Goal: Task Accomplishment & Management: Use online tool/utility

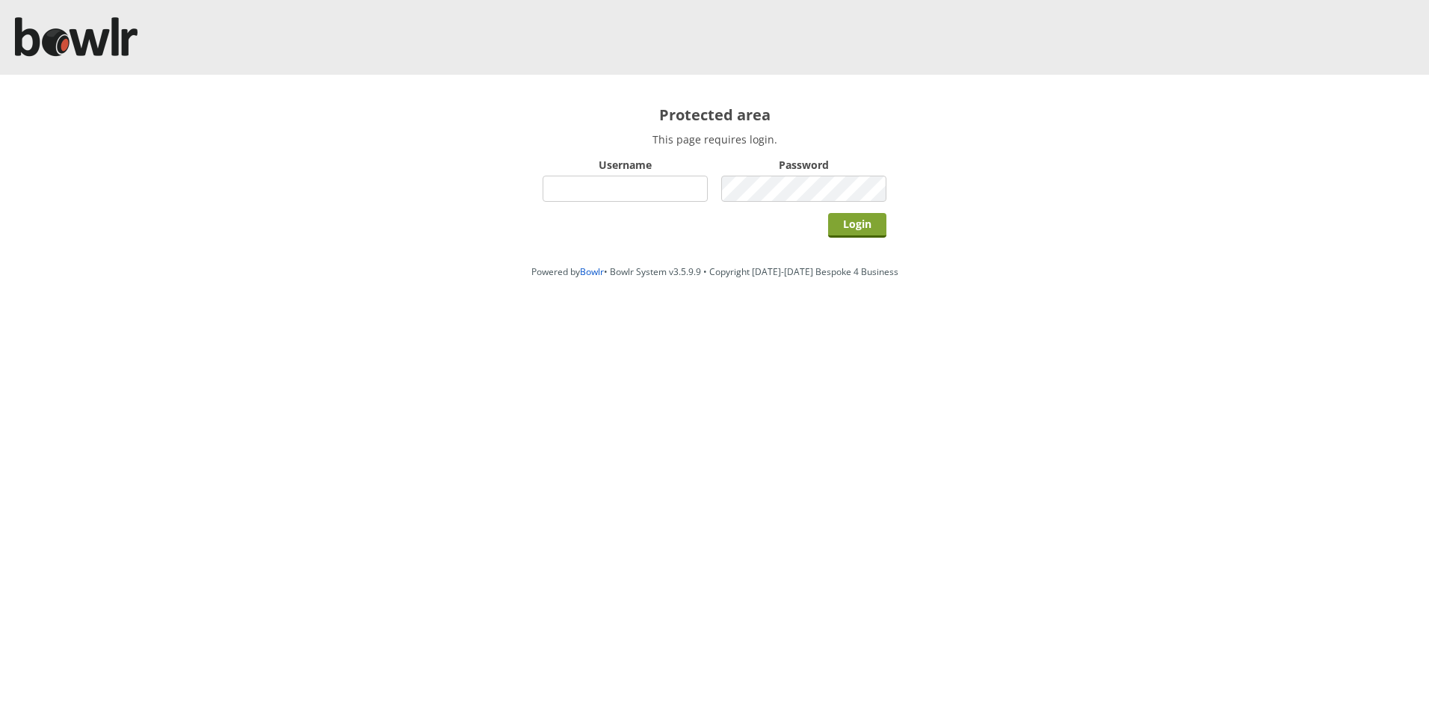
type input "hornseaindoorbowlsclub"
click at [865, 224] on input "Login" at bounding box center [857, 225] width 58 height 25
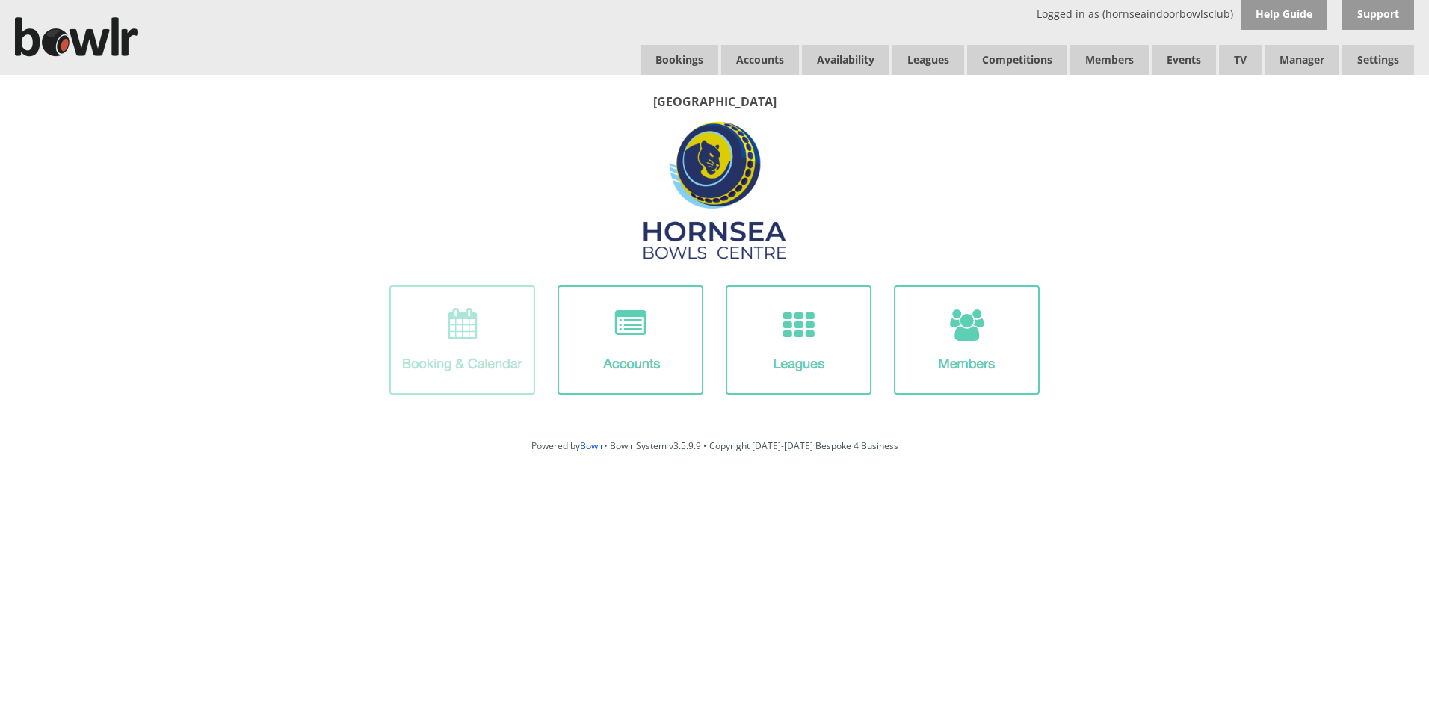
click at [468, 350] on img at bounding box center [462, 339] width 146 height 109
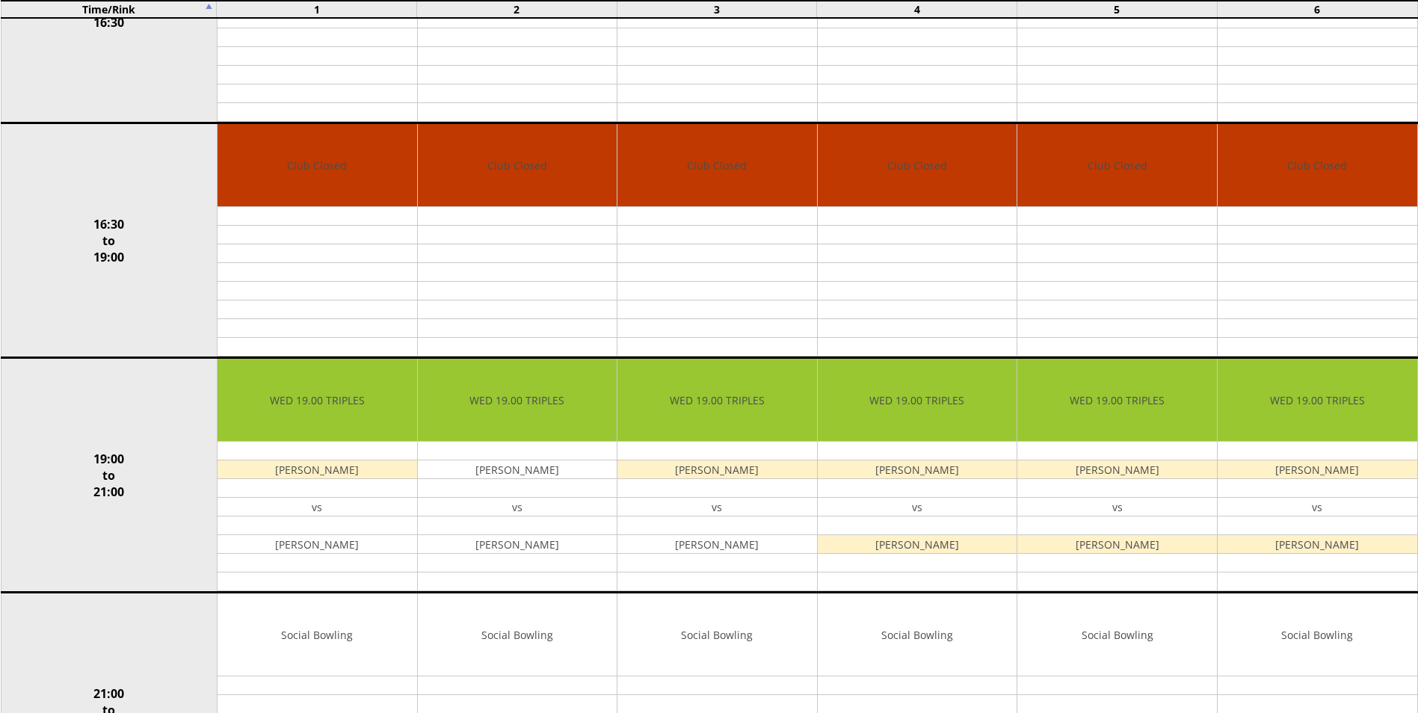
scroll to position [1046, 0]
